Goal: Transaction & Acquisition: Purchase product/service

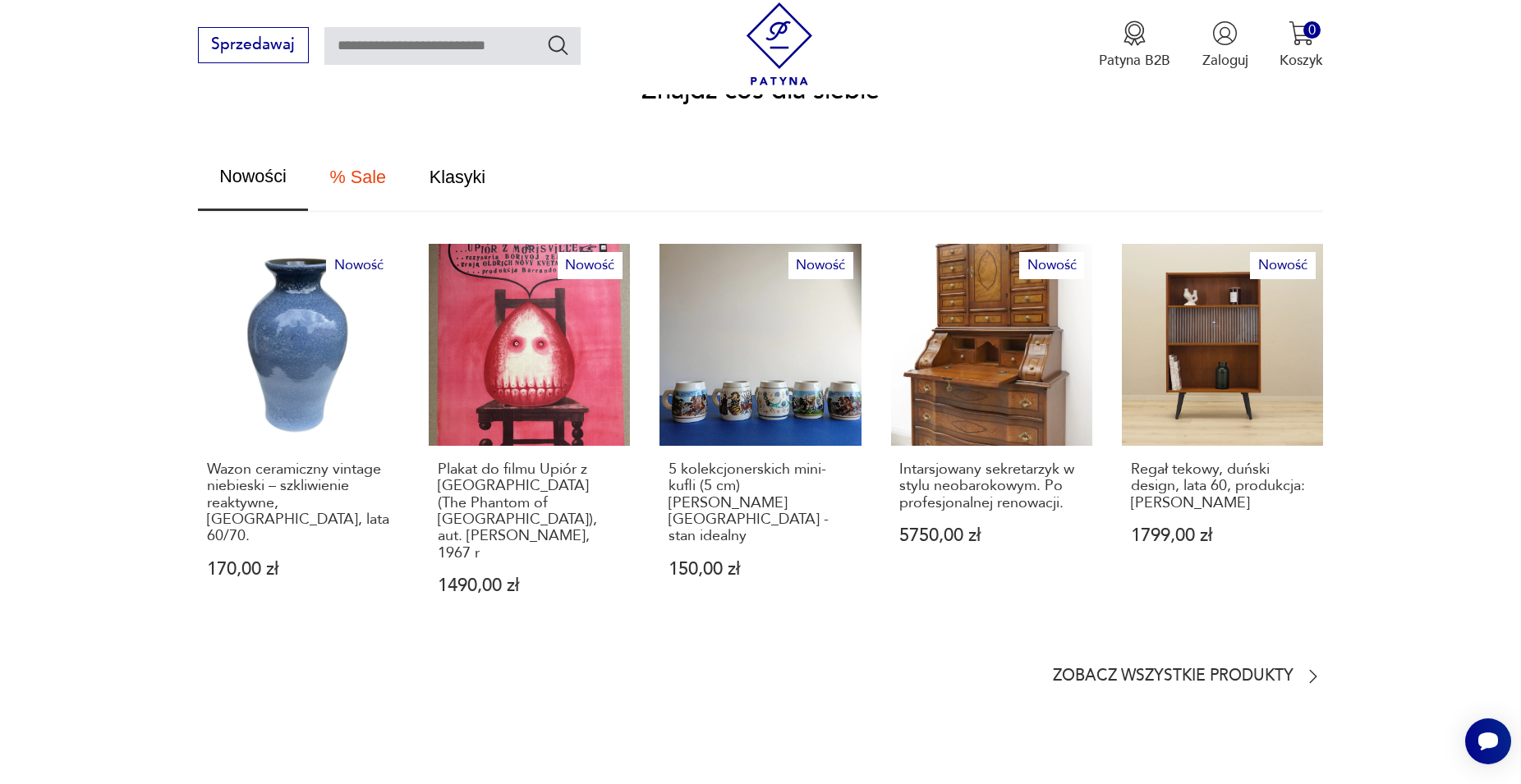
click at [1158, 670] on p "Zobacz wszystkie produkty" at bounding box center [1173, 677] width 241 height 14
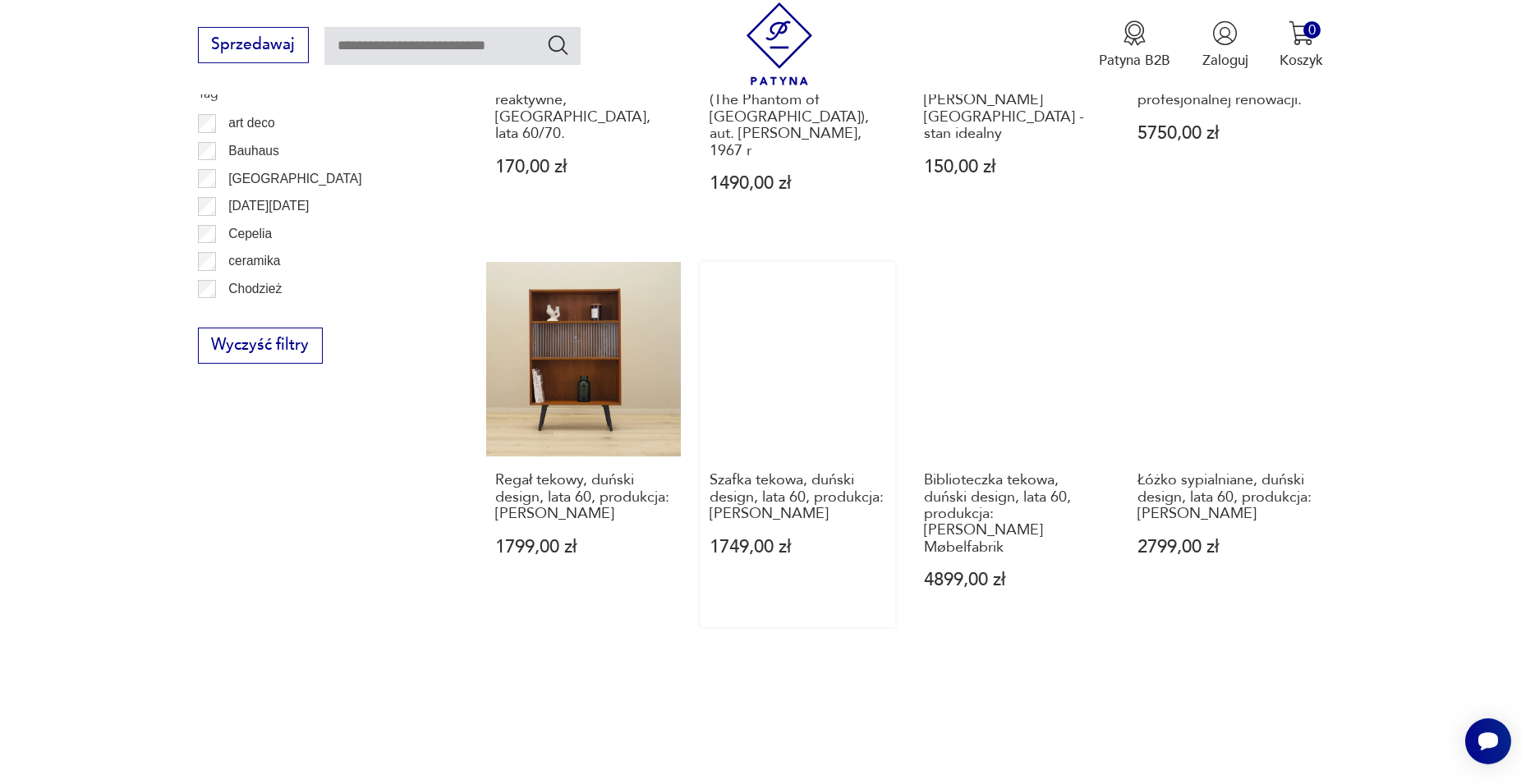
scroll to position [1369, 0]
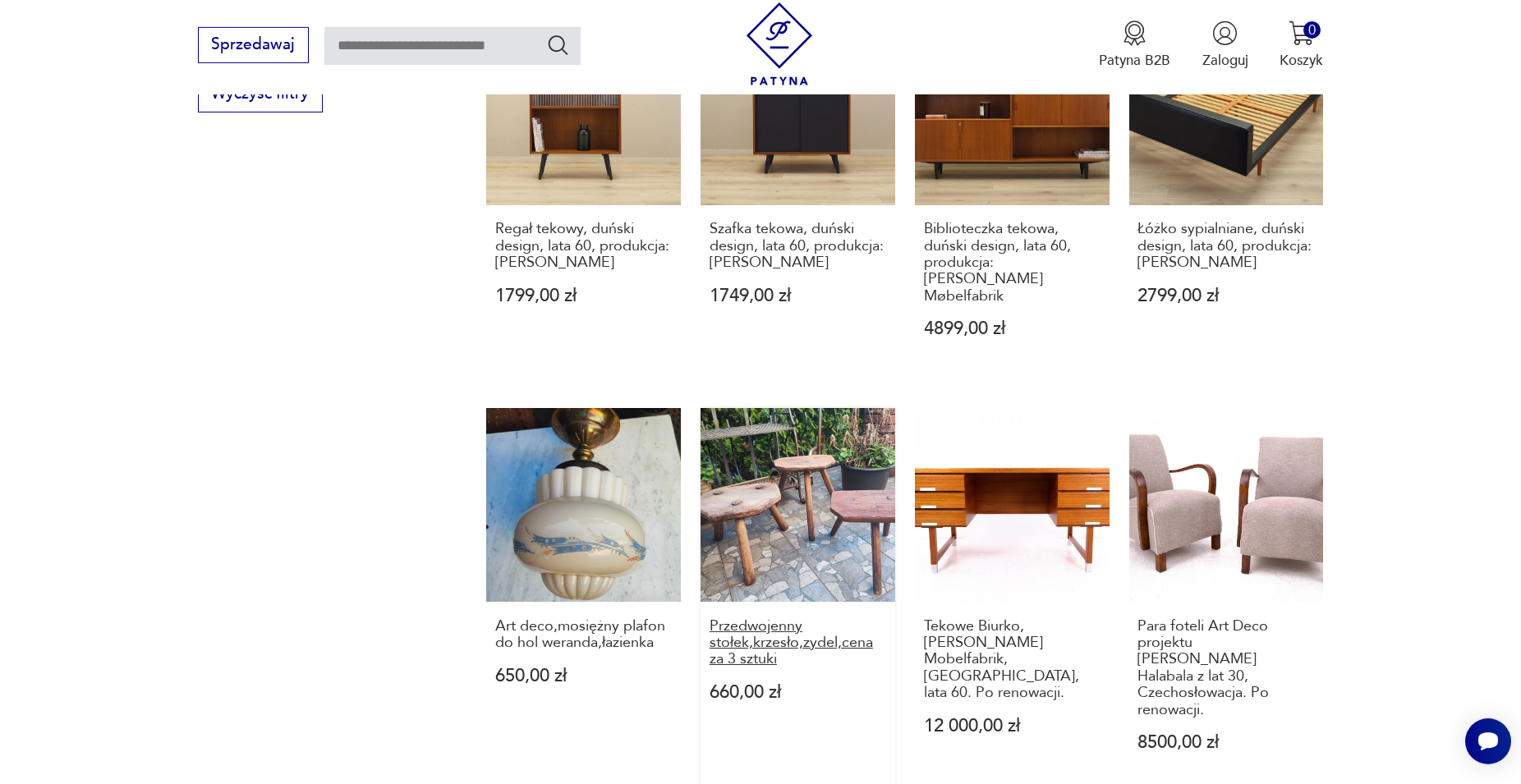
click at [761, 618] on h3 "Przedwojenny stołek,krzesło,zydel,cena za 3 sztuki" at bounding box center [798, 643] width 177 height 51
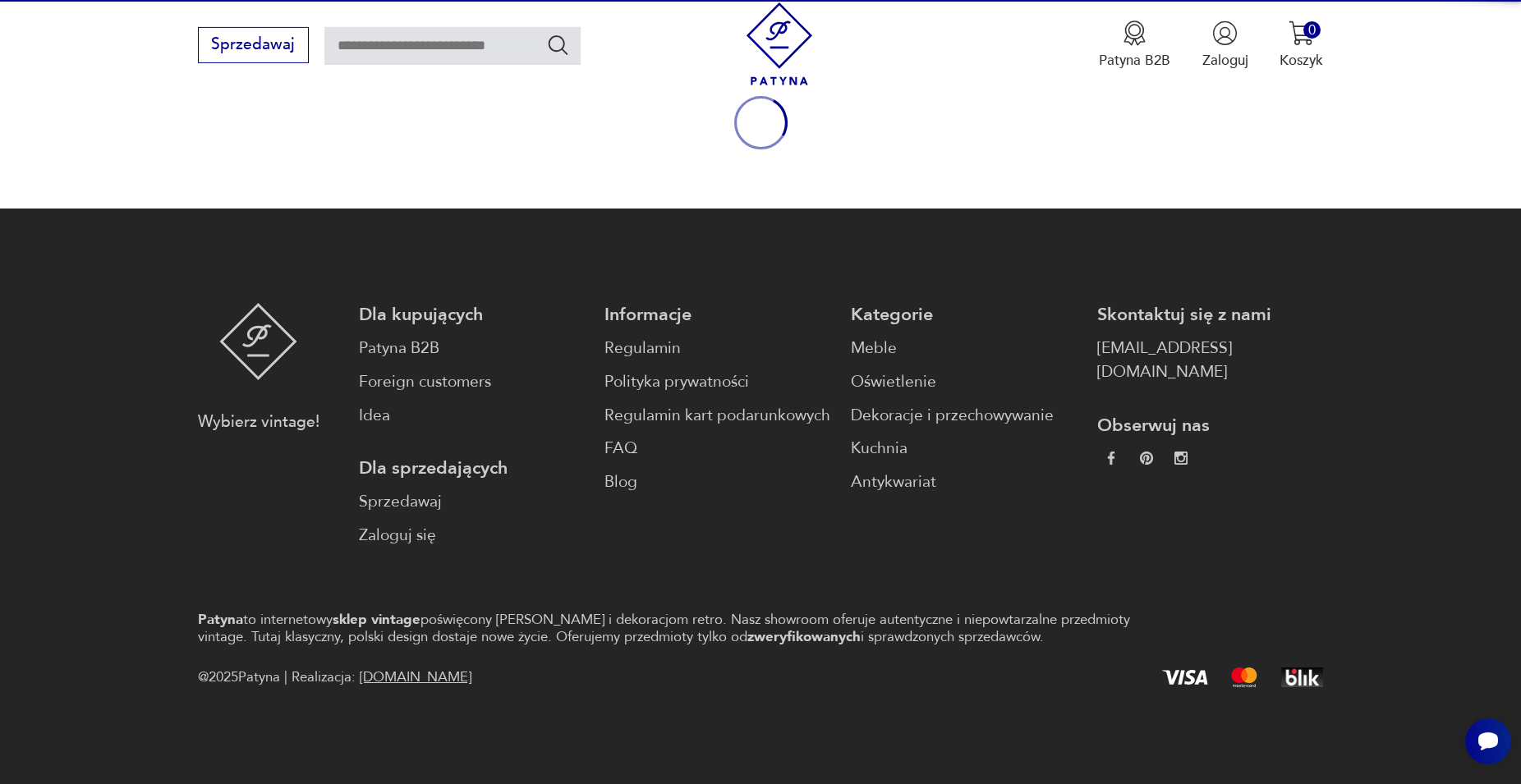
scroll to position [216, 0]
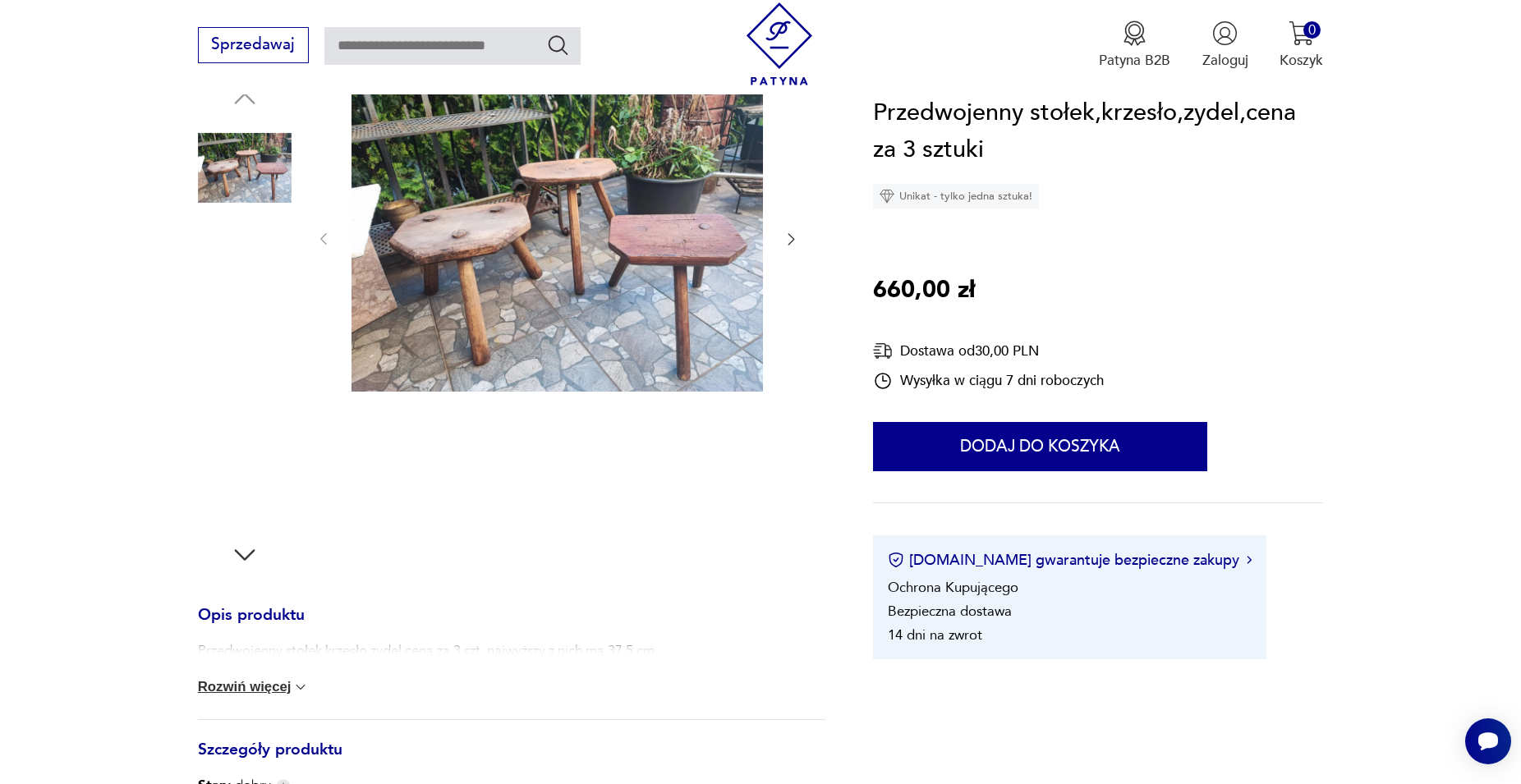
click at [252, 400] on img at bounding box center [245, 378] width 93 height 93
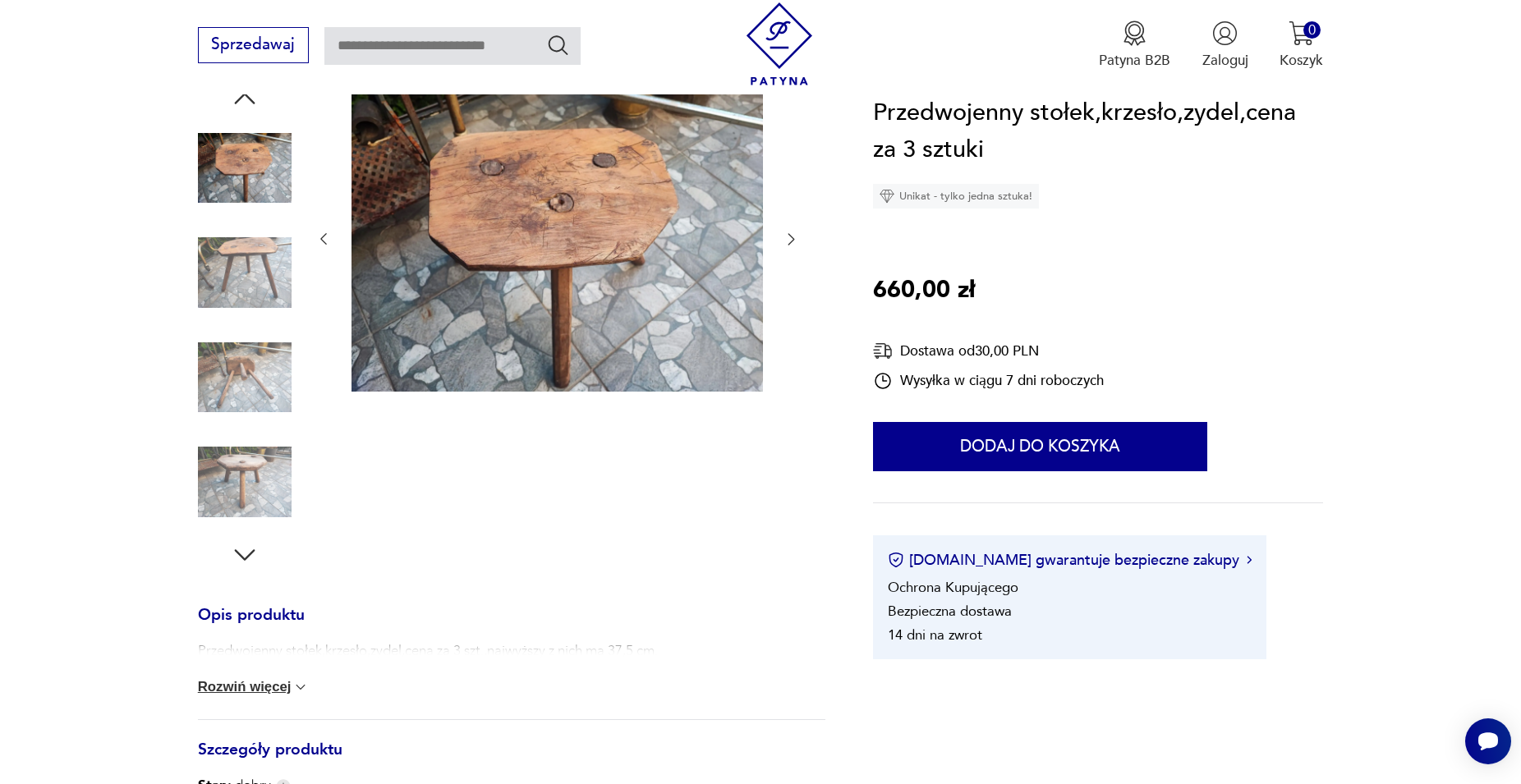
click at [240, 478] on img at bounding box center [245, 482] width 93 height 93
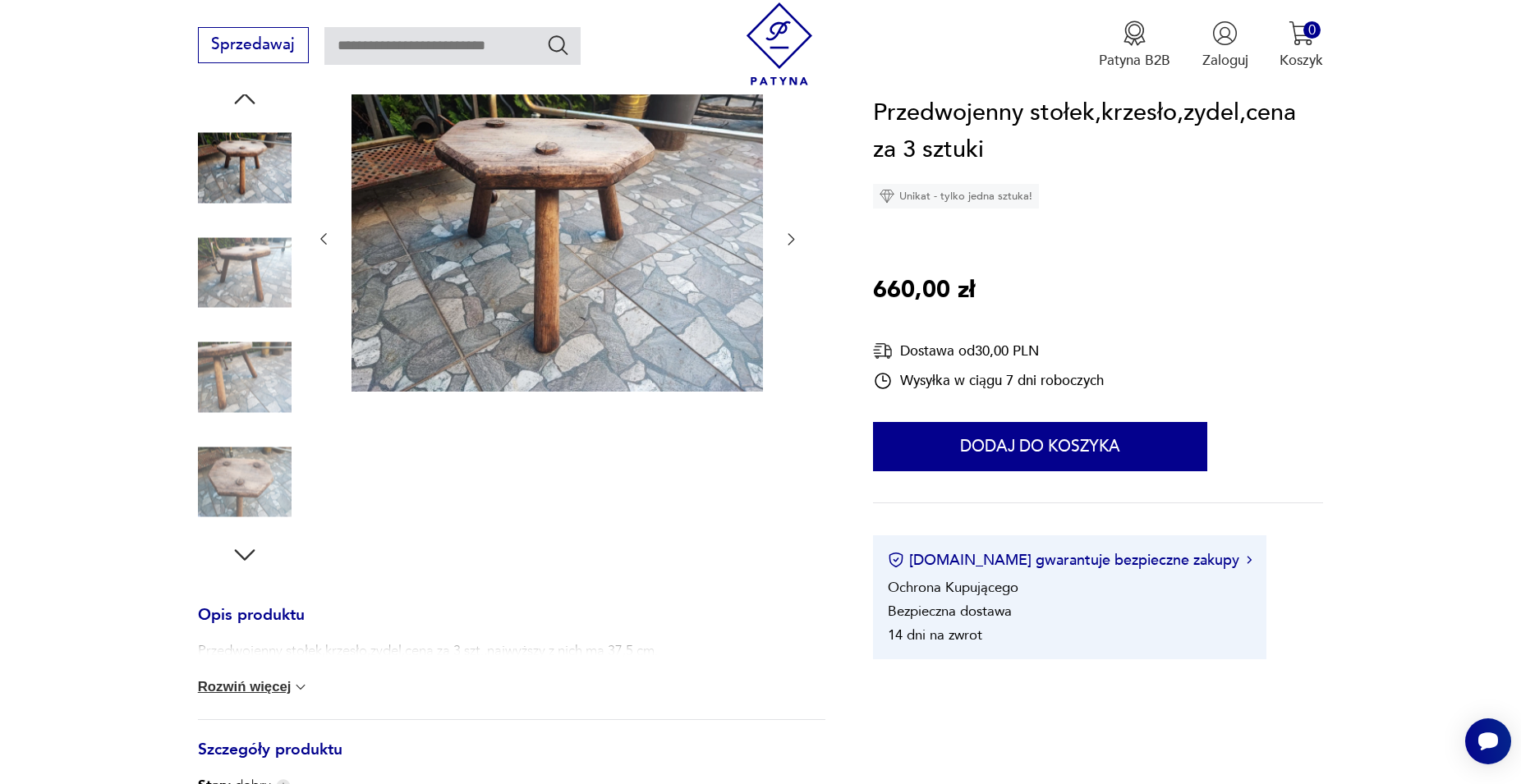
click at [244, 554] on icon "button" at bounding box center [245, 555] width 29 height 29
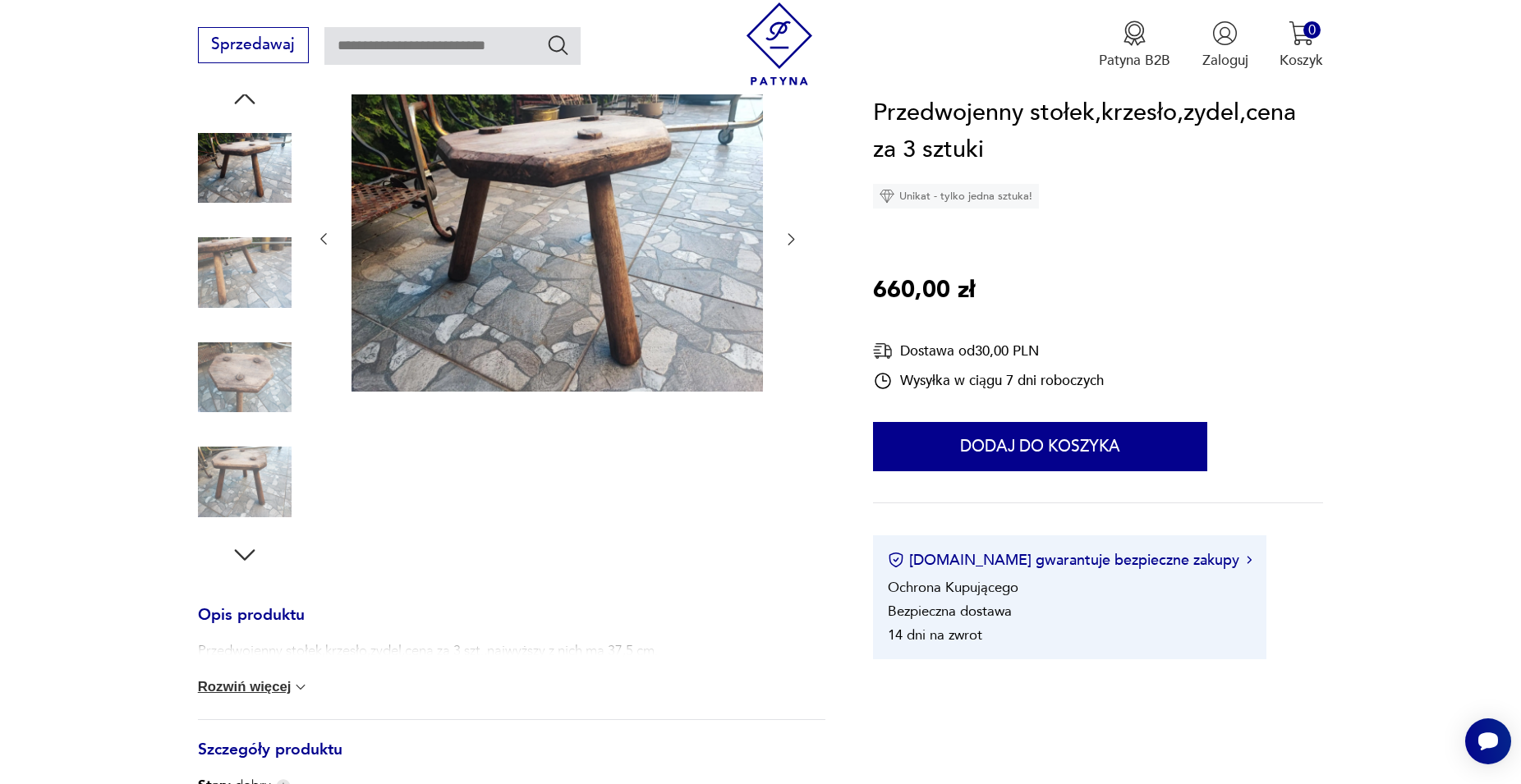
click at [242, 556] on icon "button" at bounding box center [245, 555] width 29 height 29
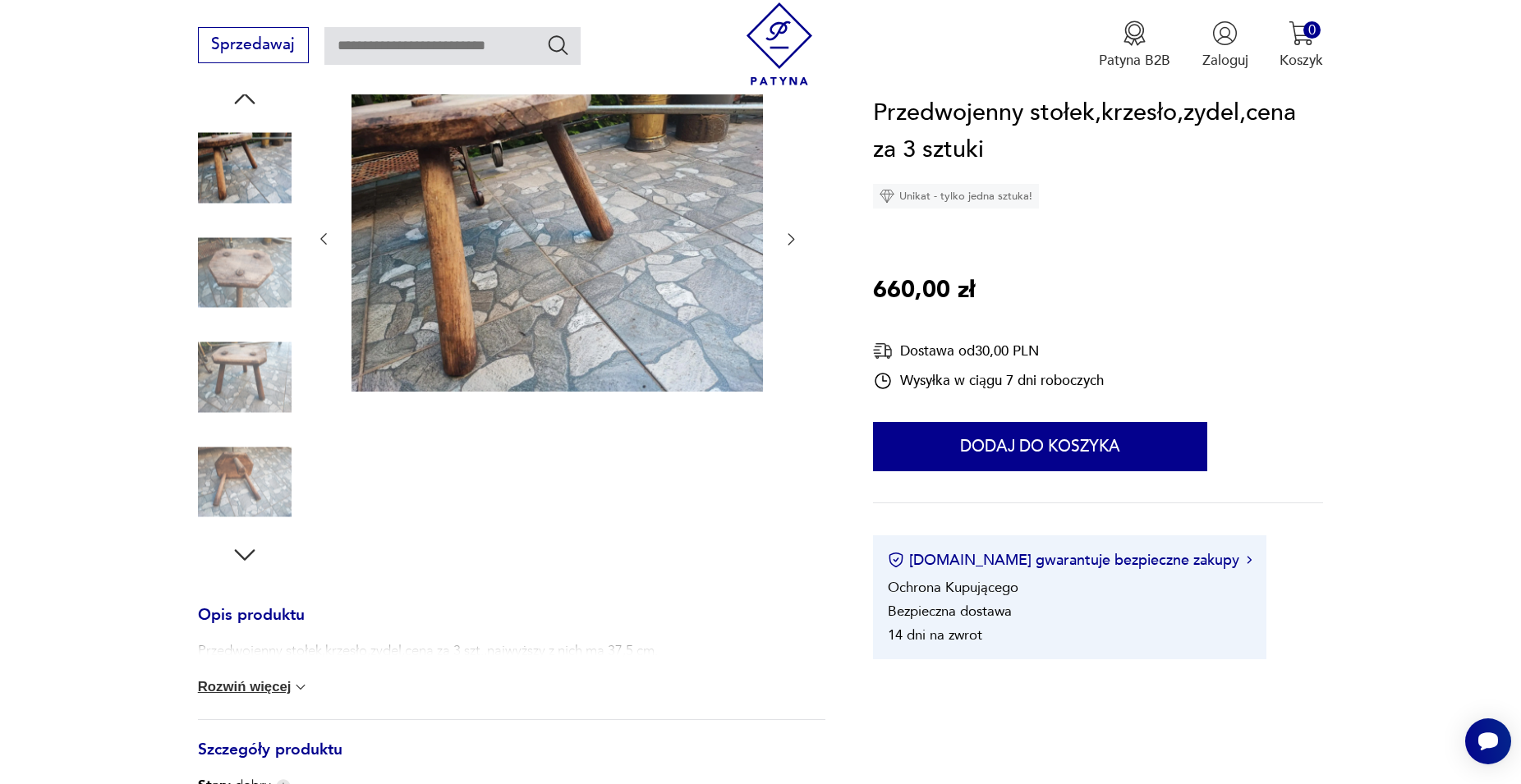
click at [237, 556] on icon "button" at bounding box center [245, 555] width 29 height 29
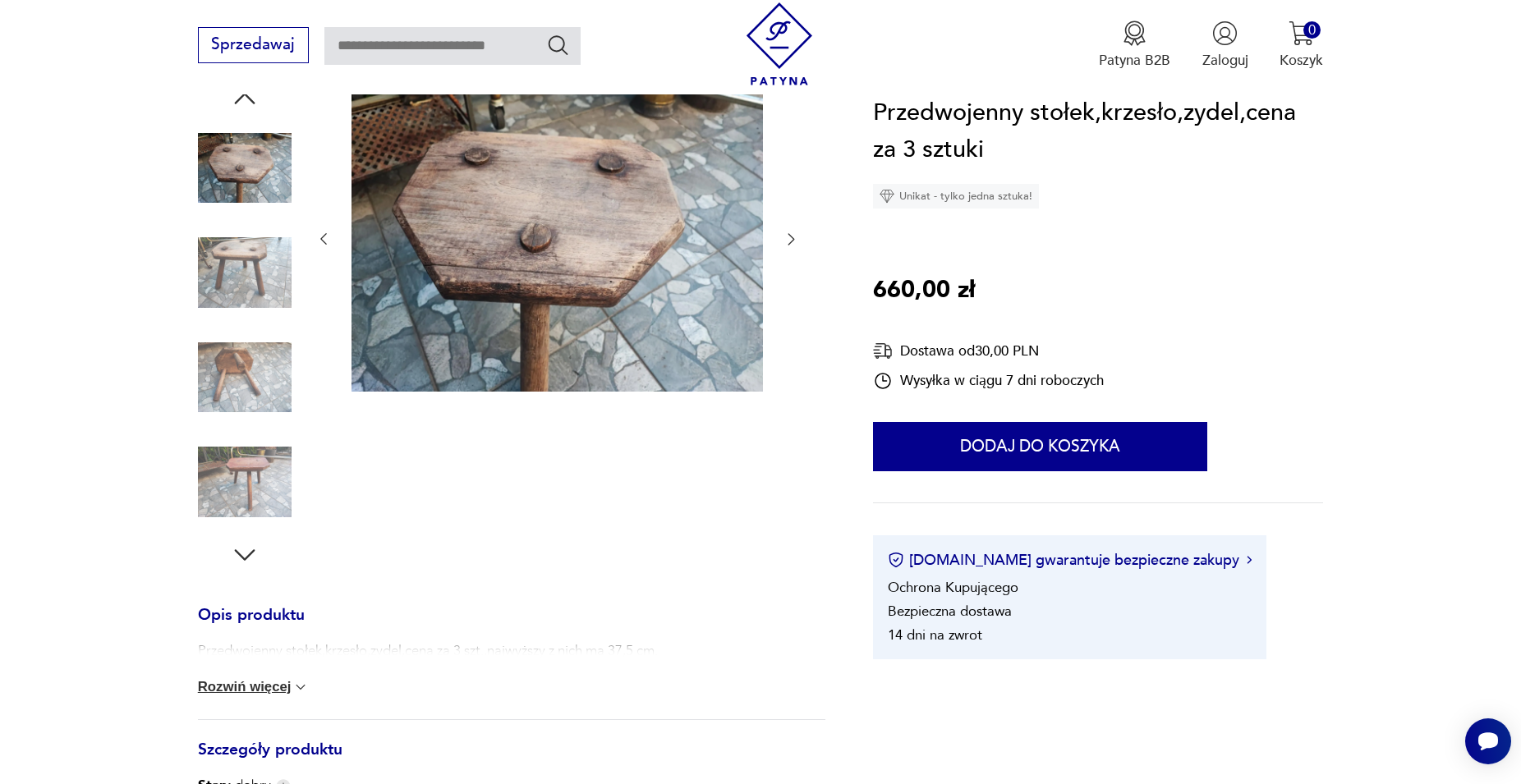
click at [237, 556] on icon "button" at bounding box center [245, 555] width 29 height 29
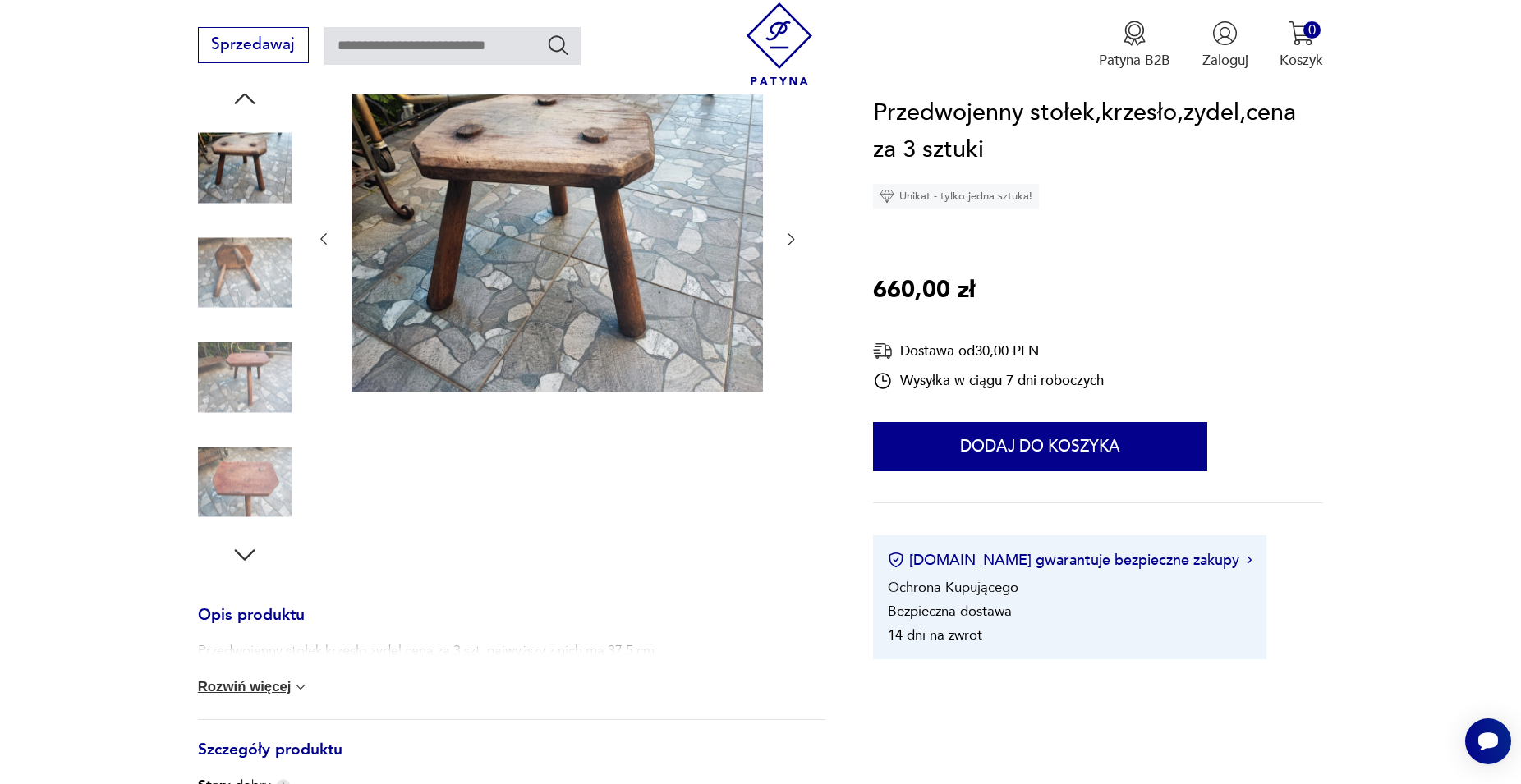
click at [236, 556] on icon "button" at bounding box center [245, 555] width 29 height 29
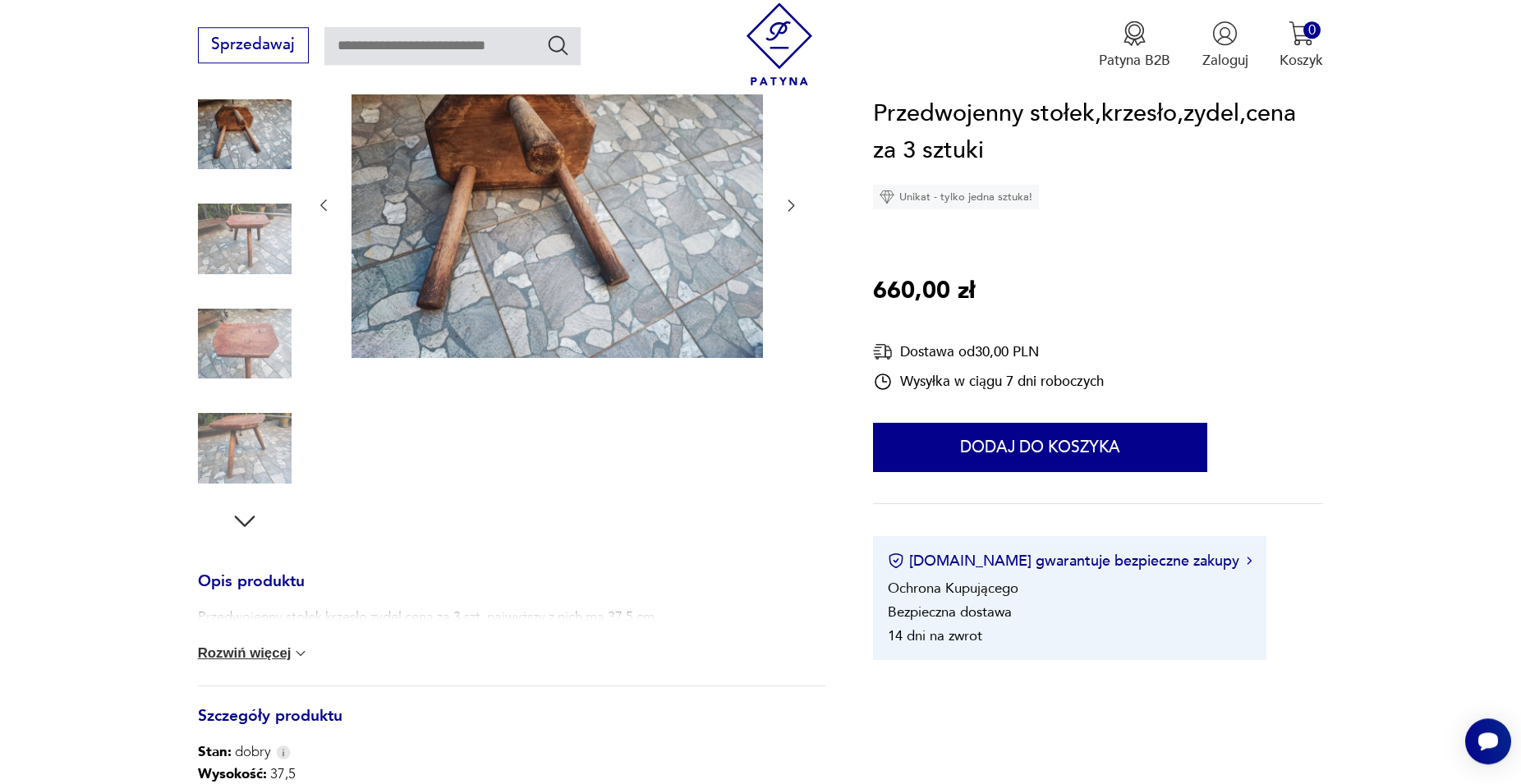
scroll to position [634, 0]
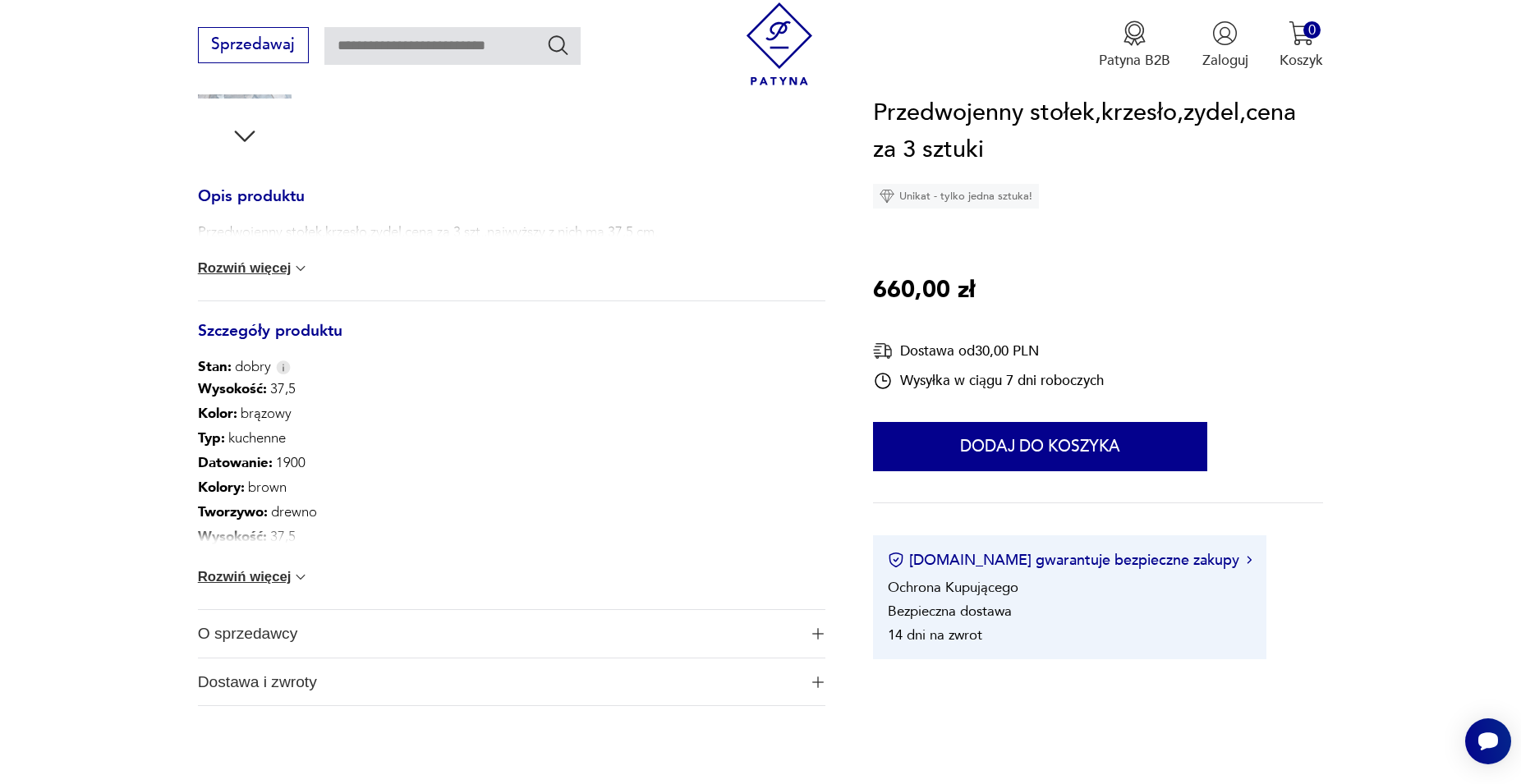
click at [237, 594] on div "Wysokość : 37,5 Kolor: brązowy Typ : kuchenne Datowanie : 1900 Kolory : brown T…" at bounding box center [512, 493] width 628 height 232
click at [246, 573] on button "Rozwiń więcej" at bounding box center [254, 577] width 112 height 17
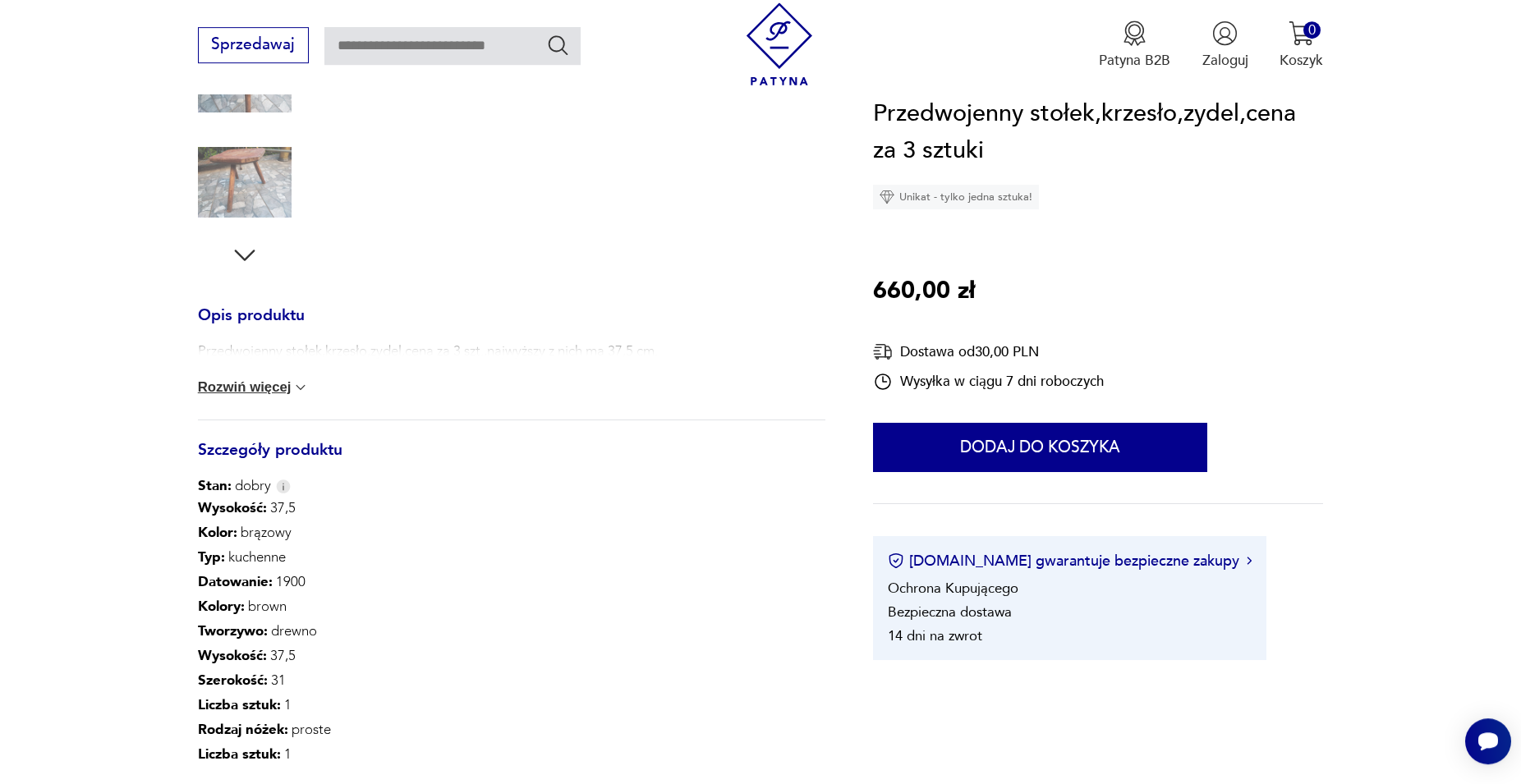
scroll to position [467, 0]
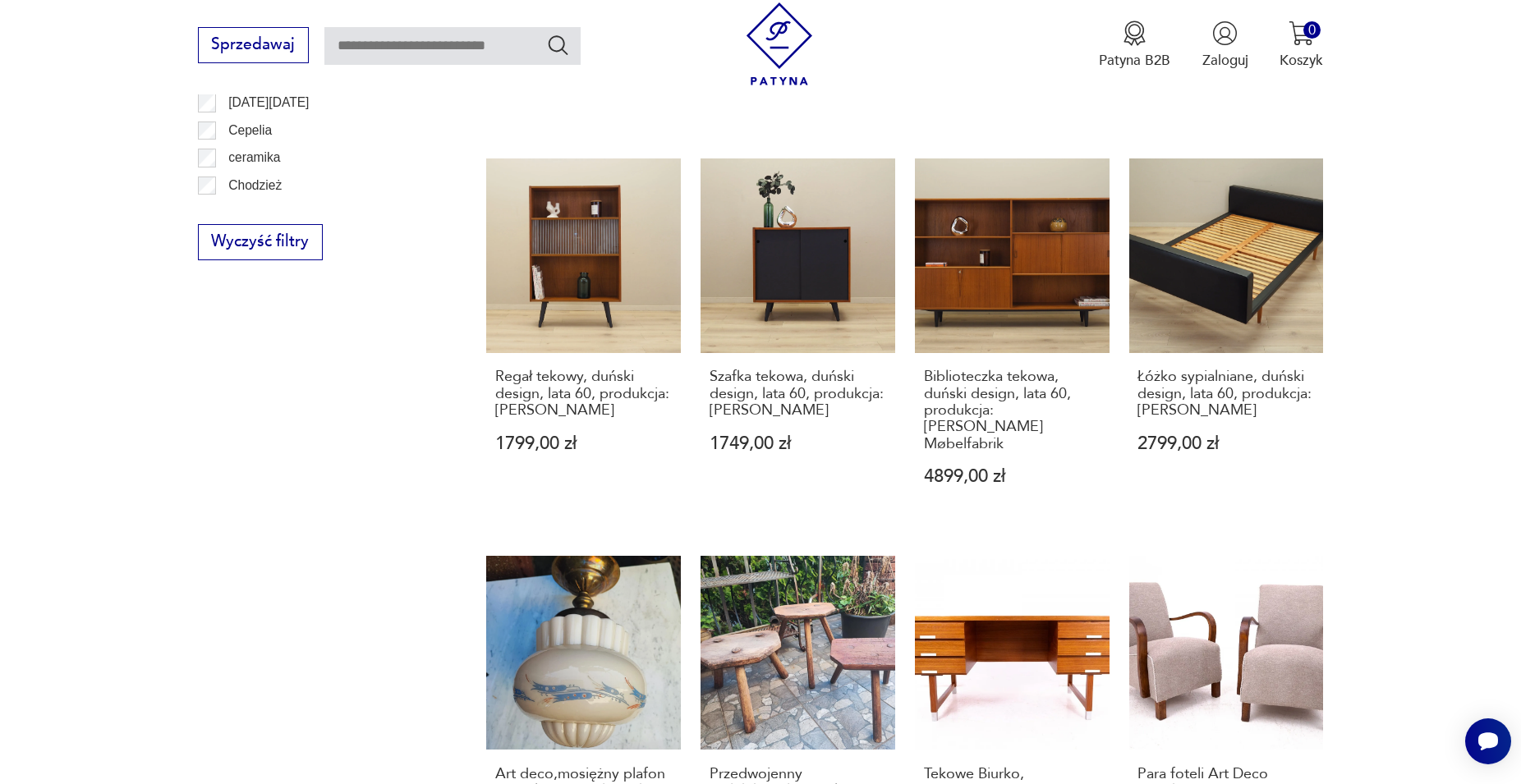
scroll to position [1639, 0]
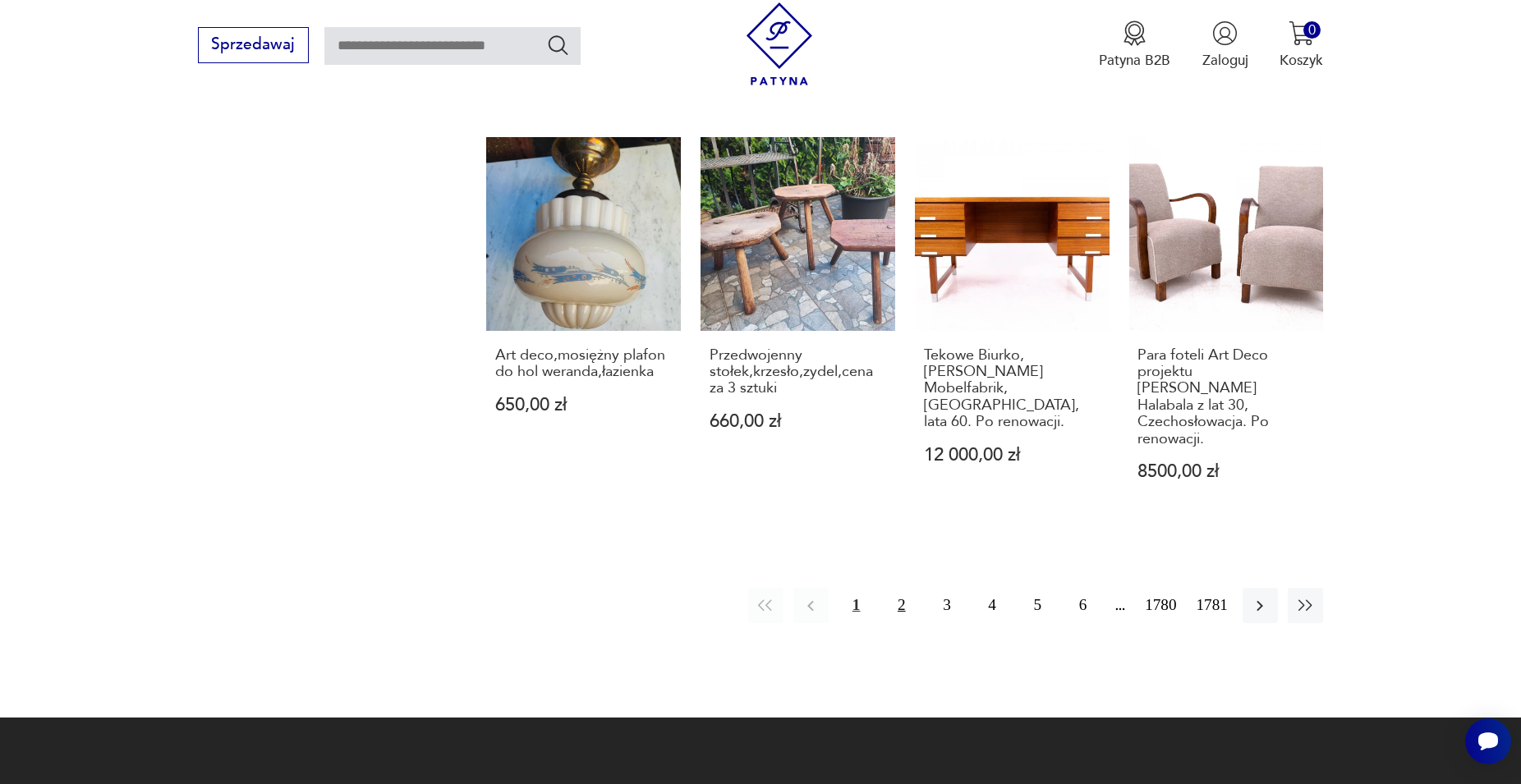
click at [905, 588] on button "2" at bounding box center [901, 605] width 35 height 35
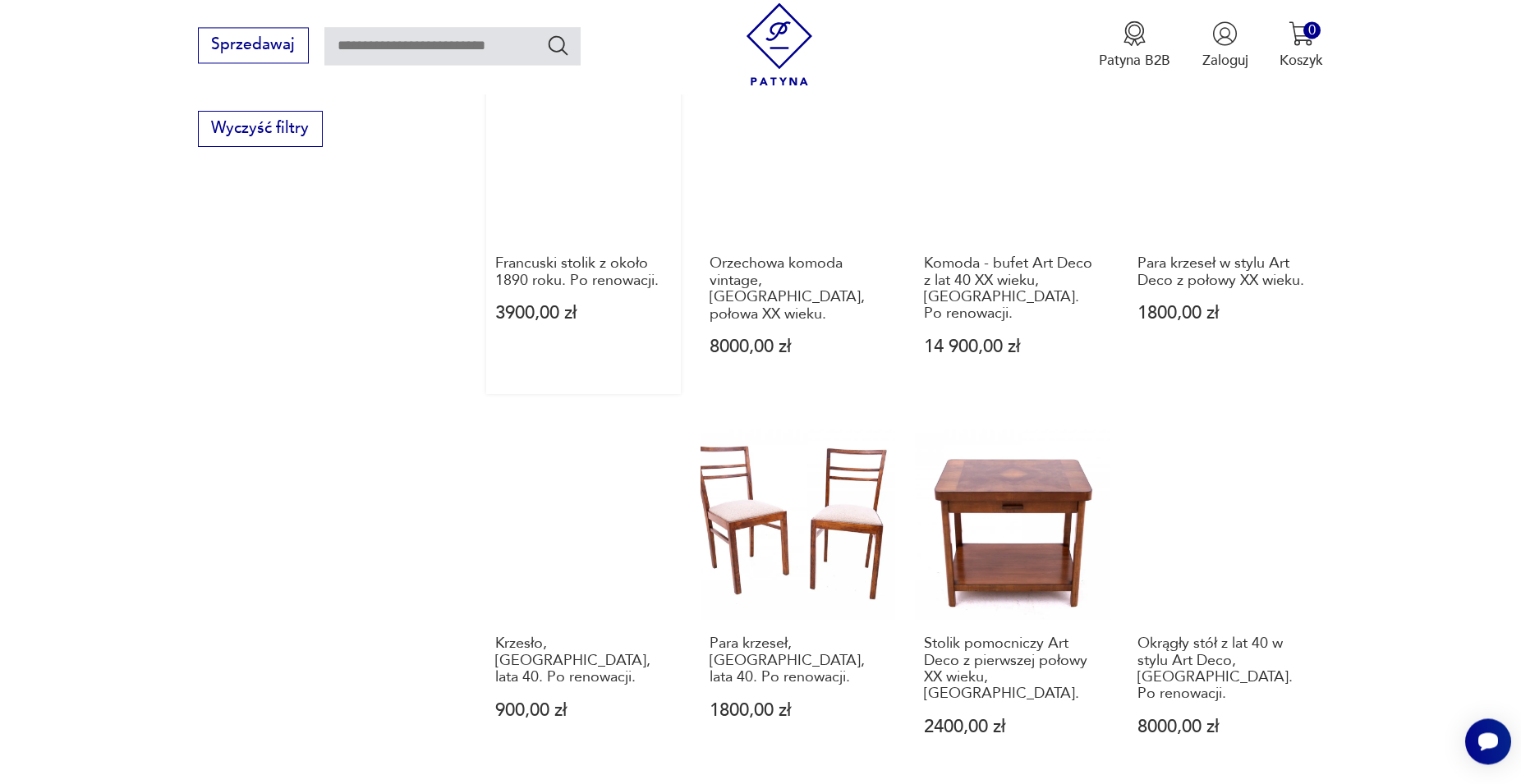
scroll to position [1368, 0]
